Goal: Information Seeking & Learning: Learn about a topic

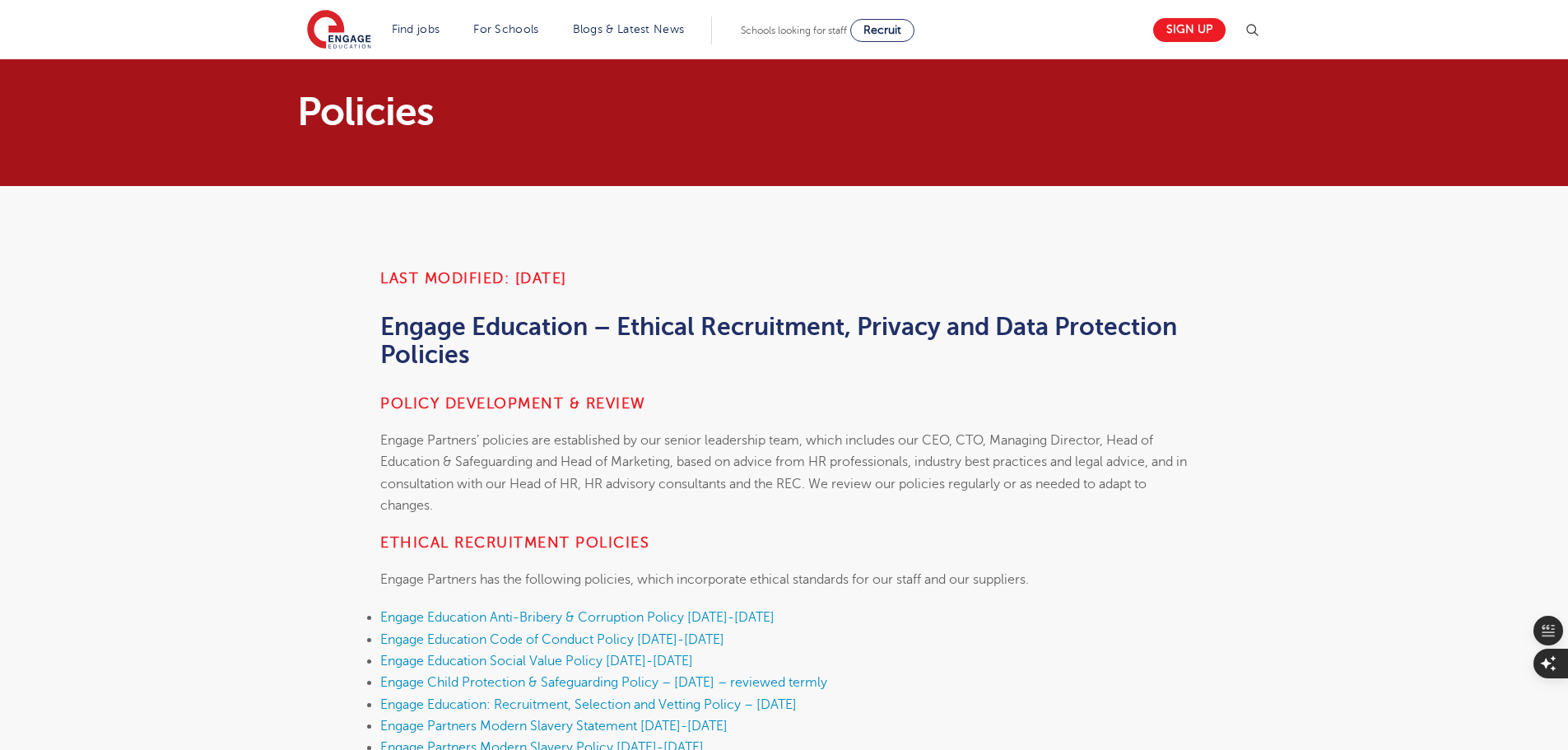
scroll to position [576, 0]
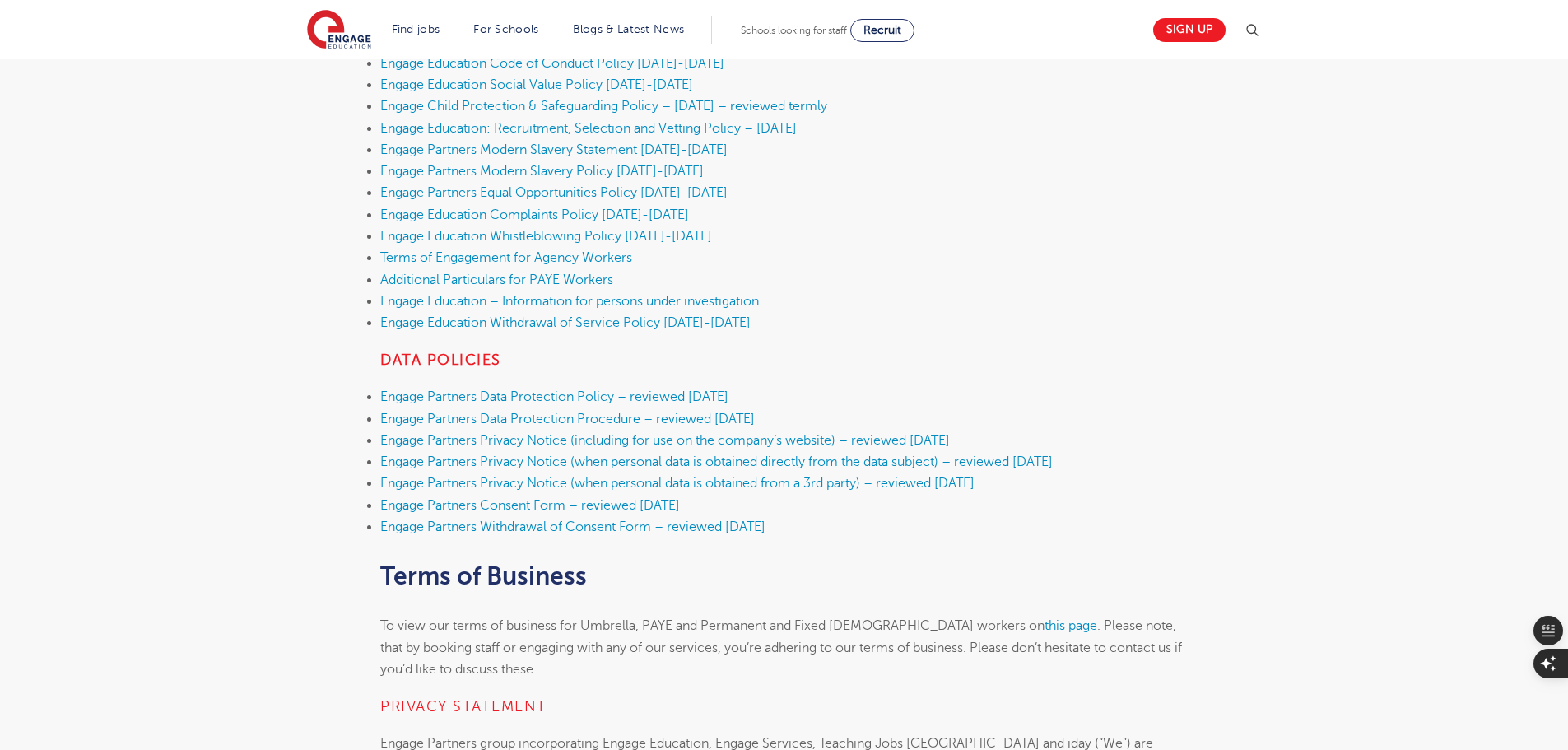
drag, startPoint x: 0, startPoint y: 0, endPoint x: 191, endPoint y: 320, distance: 372.7
click at [626, 147] on link "Engage Partners Modern Slavery Statement [DATE]-[DATE]" at bounding box center [554, 150] width 348 height 15
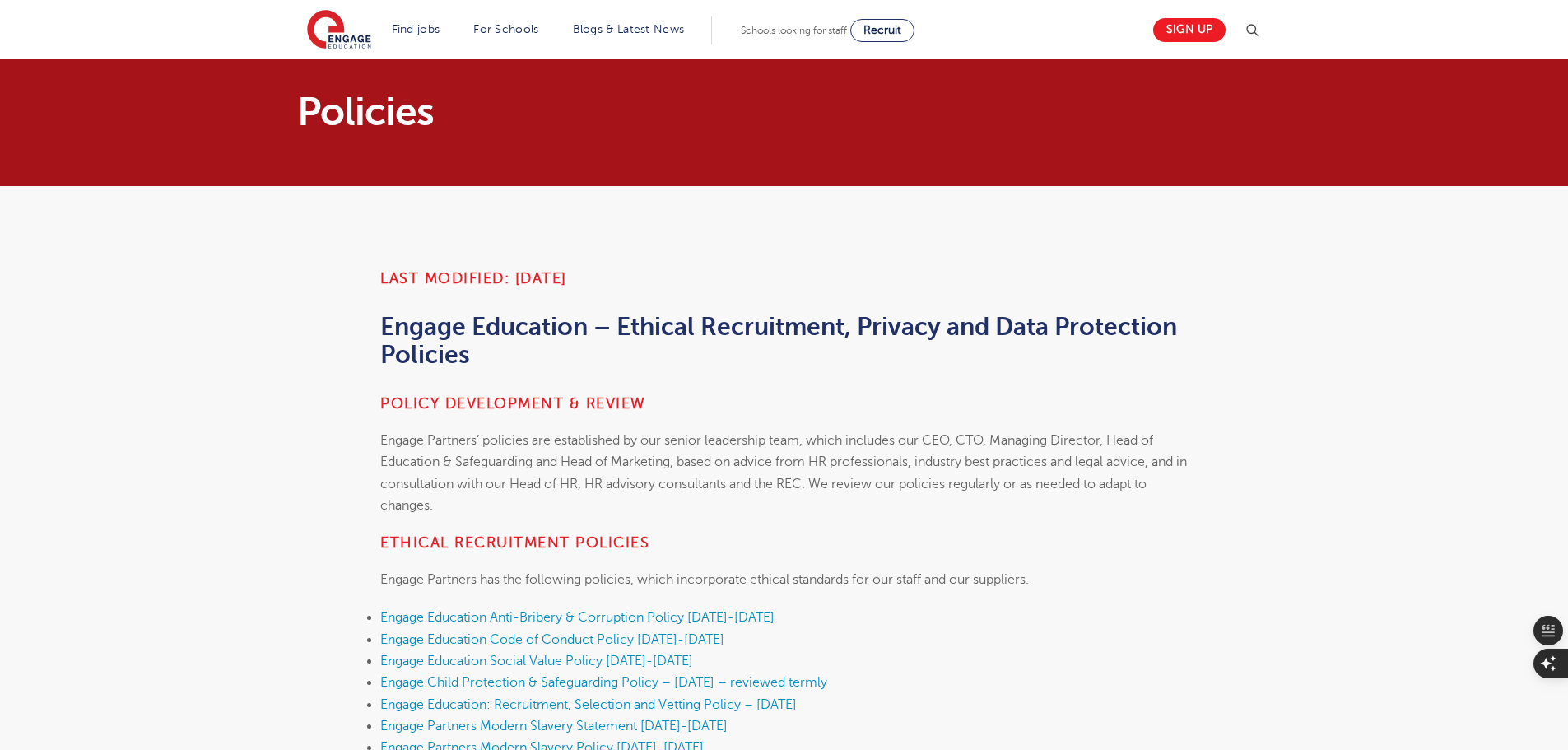
scroll to position [326, 0]
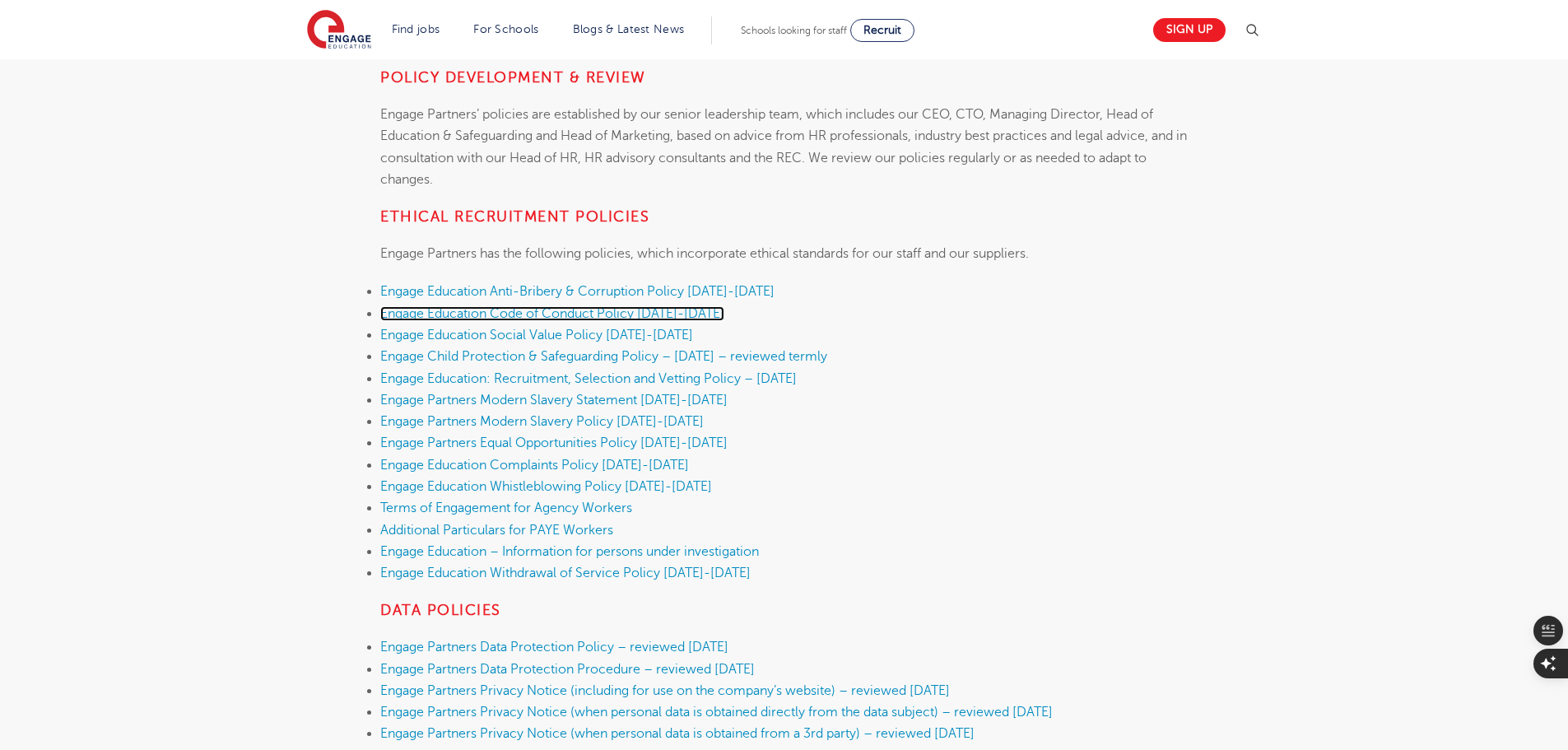
click at [609, 311] on link "Engage Education Code of Conduct Policy [DATE]-[DATE]" at bounding box center [552, 314] width 344 height 15
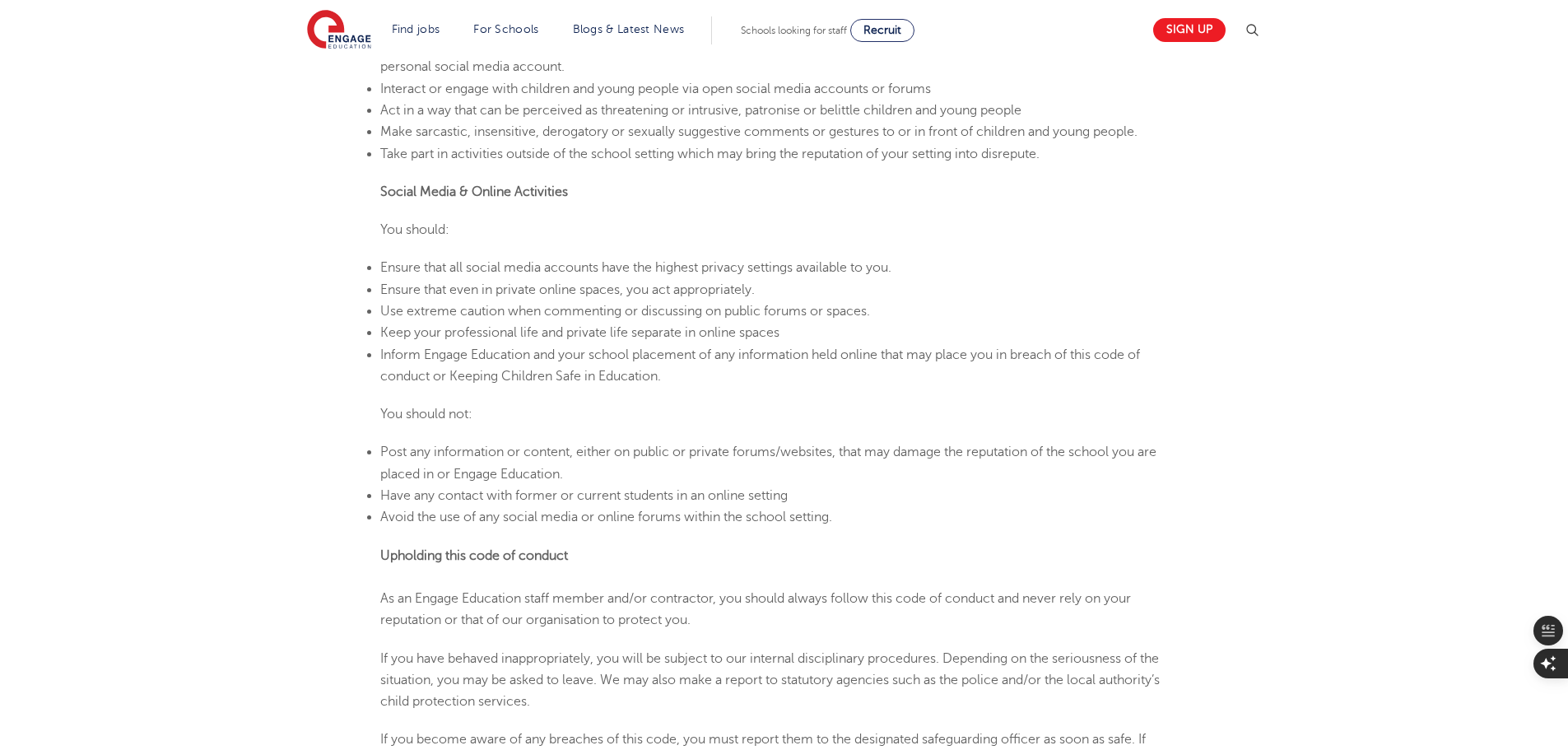
scroll to position [2059, 0]
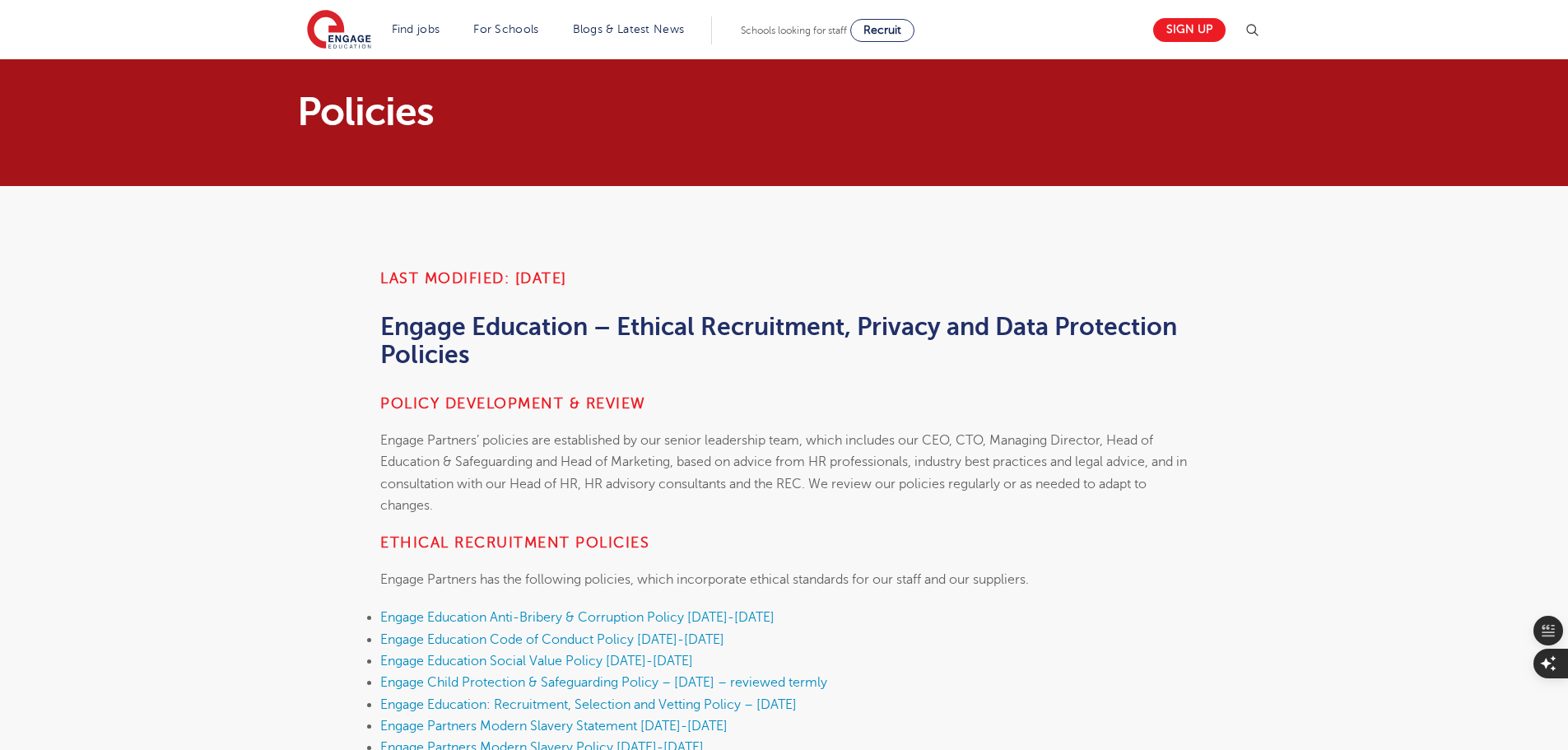
scroll to position [573, 0]
